Goal: Use online tool/utility: Use online tool/utility

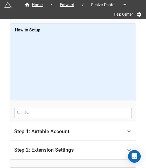
scroll to position [54, 0]
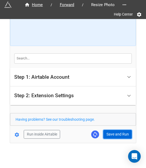
click at [106, 137] on button "Save and Run" at bounding box center [118, 134] width 29 height 9
click at [123, 130] on button "Save and Run" at bounding box center [118, 134] width 29 height 9
click at [108, 132] on button "Save and Run" at bounding box center [118, 134] width 29 height 9
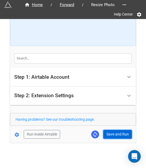
click at [110, 135] on button "Save and Run" at bounding box center [118, 134] width 29 height 9
click at [109, 133] on button "Save and Run" at bounding box center [118, 134] width 29 height 9
click at [120, 131] on button "Save and Run" at bounding box center [118, 134] width 29 height 9
click at [118, 132] on button "Save and Run" at bounding box center [118, 134] width 29 height 9
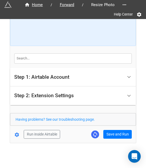
click at [111, 138] on div "Home / Forward / Resize Photo Help Center How to Setup Step 1: Airtable Account…" at bounding box center [73, 54] width 126 height 178
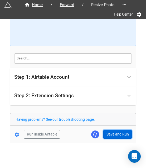
click at [112, 135] on button "Save and Run" at bounding box center [118, 134] width 29 height 9
click at [115, 131] on button "Save and Run" at bounding box center [118, 134] width 29 height 9
click at [113, 136] on button "Save and Run" at bounding box center [118, 134] width 29 height 9
drag, startPoint x: 113, startPoint y: 137, endPoint x: 144, endPoint y: 142, distance: 30.8
click at [113, 137] on button "Save and Run" at bounding box center [118, 134] width 29 height 9
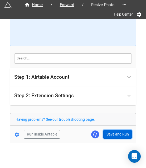
click at [119, 133] on button "Save and Run" at bounding box center [118, 134] width 29 height 9
click at [112, 133] on button "Save and Run" at bounding box center [118, 134] width 29 height 9
click at [110, 135] on button "Save and Run" at bounding box center [118, 134] width 29 height 9
click at [118, 135] on button "Save and Run" at bounding box center [118, 134] width 29 height 9
click at [115, 135] on button "Save and Run" at bounding box center [118, 134] width 29 height 9
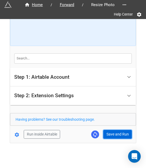
drag, startPoint x: 113, startPoint y: 133, endPoint x: 135, endPoint y: 127, distance: 23.1
click at [113, 133] on button "Save and Run" at bounding box center [118, 134] width 29 height 9
click at [109, 135] on button "Save and Run" at bounding box center [118, 134] width 29 height 9
click at [107, 133] on button "Save and Run" at bounding box center [118, 134] width 29 height 9
click at [115, 134] on button "Save and Run" at bounding box center [118, 134] width 29 height 9
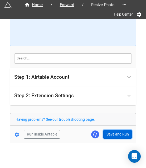
click at [110, 130] on button "Save and Run" at bounding box center [118, 134] width 29 height 9
drag, startPoint x: 120, startPoint y: 135, endPoint x: 136, endPoint y: 135, distance: 16.4
click at [120, 135] on button "Save and Run" at bounding box center [118, 134] width 29 height 9
click at [114, 135] on button "Save and Run" at bounding box center [118, 134] width 29 height 9
drag, startPoint x: 109, startPoint y: 132, endPoint x: 146, endPoint y: 110, distance: 43.2
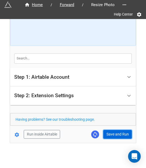
click at [109, 132] on button "Save and Run" at bounding box center [118, 134] width 29 height 9
click at [113, 133] on button "Save and Run" at bounding box center [118, 134] width 29 height 9
click at [110, 130] on button "Save and Run" at bounding box center [118, 134] width 29 height 9
drag, startPoint x: 123, startPoint y: 130, endPoint x: 130, endPoint y: 126, distance: 7.7
click at [123, 130] on button "Save and Run" at bounding box center [118, 134] width 29 height 9
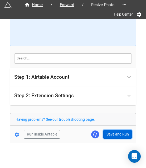
click at [119, 134] on button "Save and Run" at bounding box center [118, 134] width 29 height 9
click at [114, 133] on button "Save and Run" at bounding box center [118, 134] width 29 height 9
click at [117, 131] on button "Save and Run" at bounding box center [118, 134] width 29 height 9
drag, startPoint x: 116, startPoint y: 133, endPoint x: 137, endPoint y: 130, distance: 21.8
click at [116, 133] on button "Save and Run" at bounding box center [118, 134] width 29 height 9
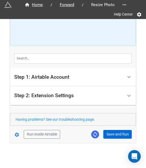
drag, startPoint x: 110, startPoint y: 128, endPoint x: 112, endPoint y: 131, distance: 3.3
click at [110, 128] on form "How to Setup Step 1: Airtable Account Airtable User API Key Manna-Sinsub Airtab…" at bounding box center [73, 54] width 126 height 170
click at [112, 131] on button "Save and Run" at bounding box center [118, 134] width 29 height 9
click at [117, 137] on button "Save and Run" at bounding box center [118, 134] width 29 height 9
click at [115, 137] on button "Save and Run" at bounding box center [118, 134] width 29 height 9
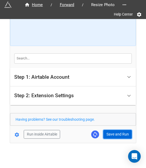
click at [110, 131] on button "Save and Run" at bounding box center [118, 134] width 29 height 9
click at [117, 137] on button "Save and Run" at bounding box center [118, 134] width 29 height 9
click at [110, 135] on button "Save and Run" at bounding box center [118, 134] width 29 height 9
click at [119, 136] on button "Save and Run" at bounding box center [118, 134] width 29 height 9
click at [126, 130] on button "Save and Run" at bounding box center [118, 134] width 29 height 9
